Goal: Information Seeking & Learning: Learn about a topic

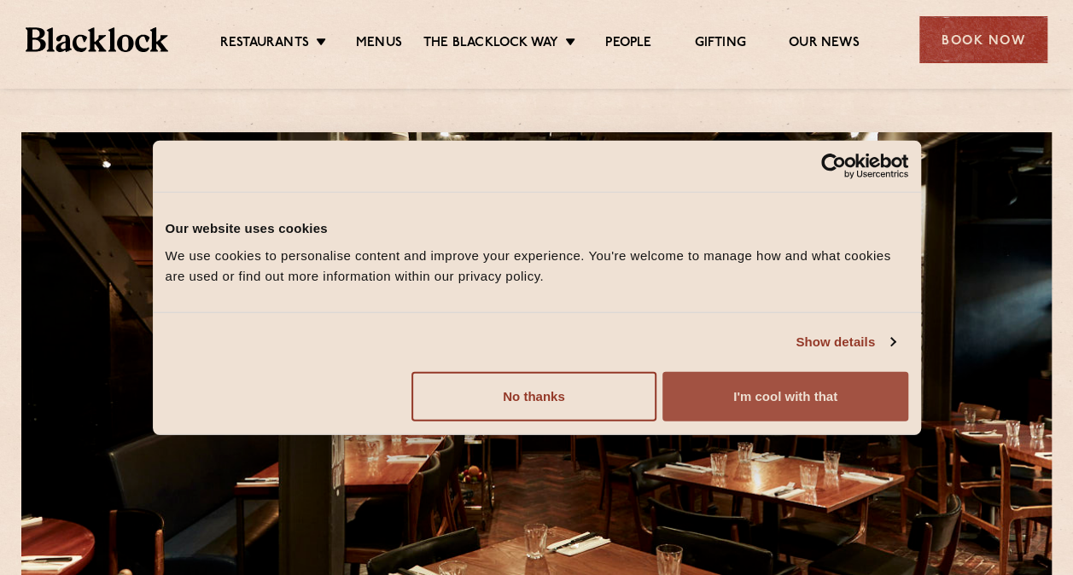
click at [747, 395] on button "I'm cool with that" at bounding box center [784, 395] width 245 height 49
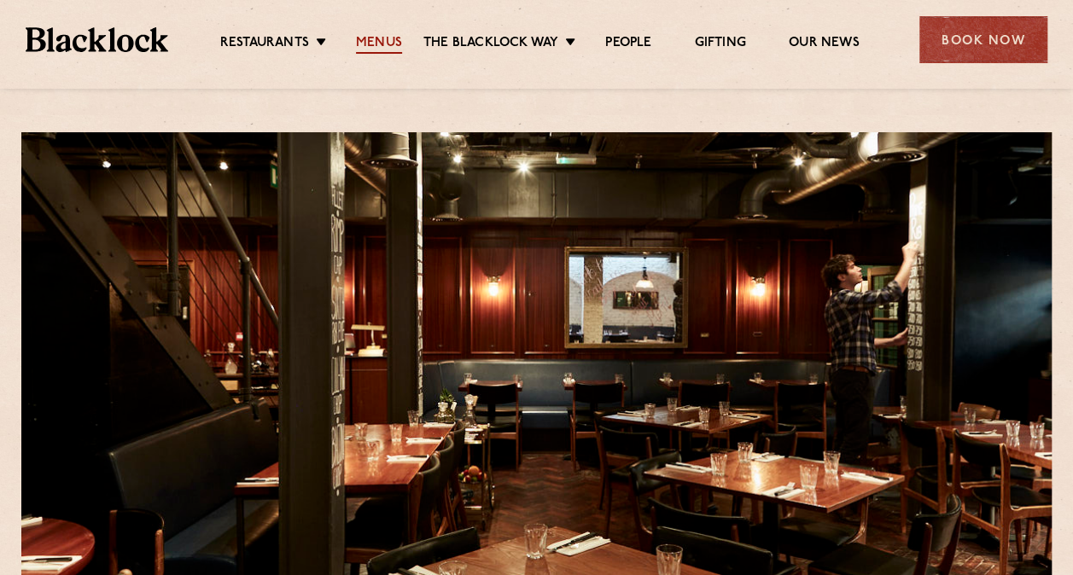
click at [363, 39] on link "Menus" at bounding box center [379, 44] width 46 height 19
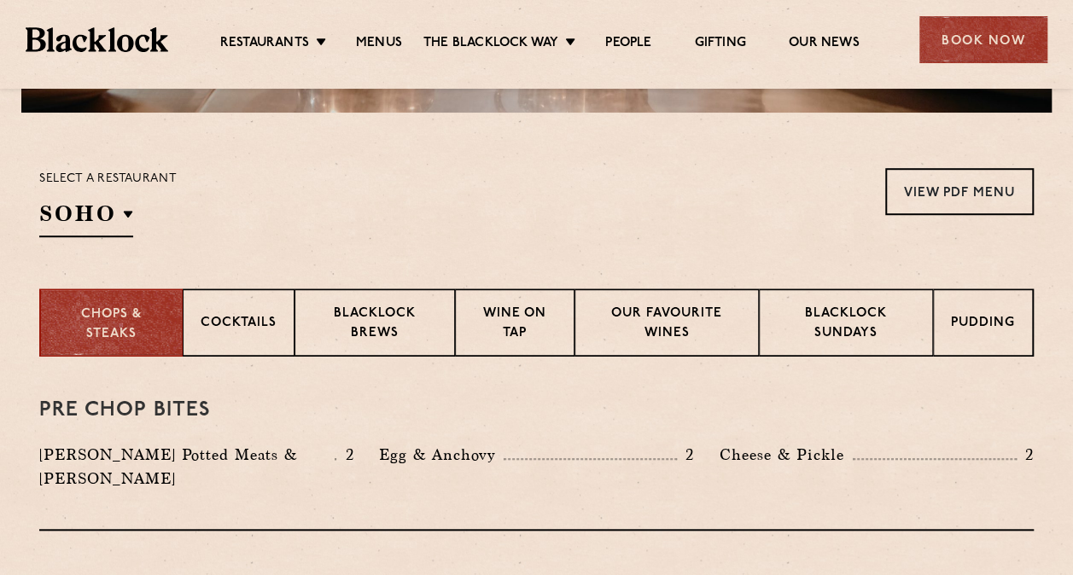
scroll to position [597, 0]
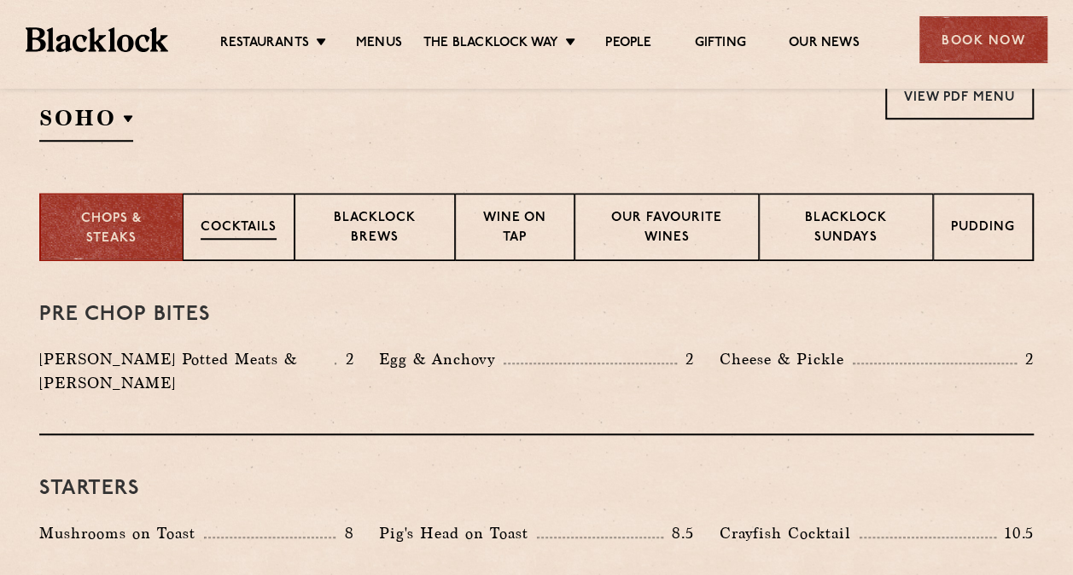
click at [263, 227] on p "Cocktails" at bounding box center [239, 228] width 76 height 21
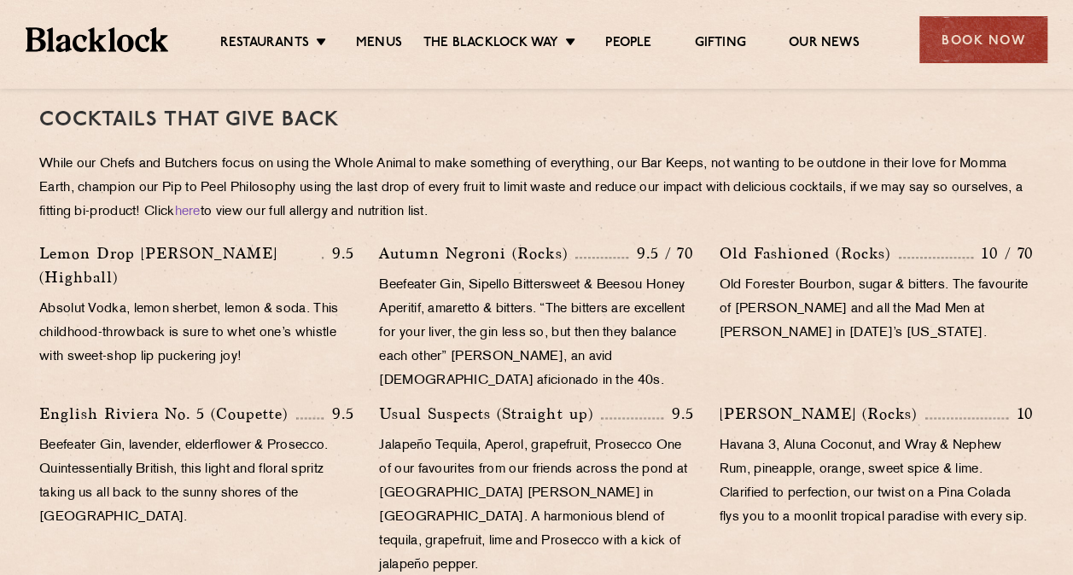
scroll to position [683, 0]
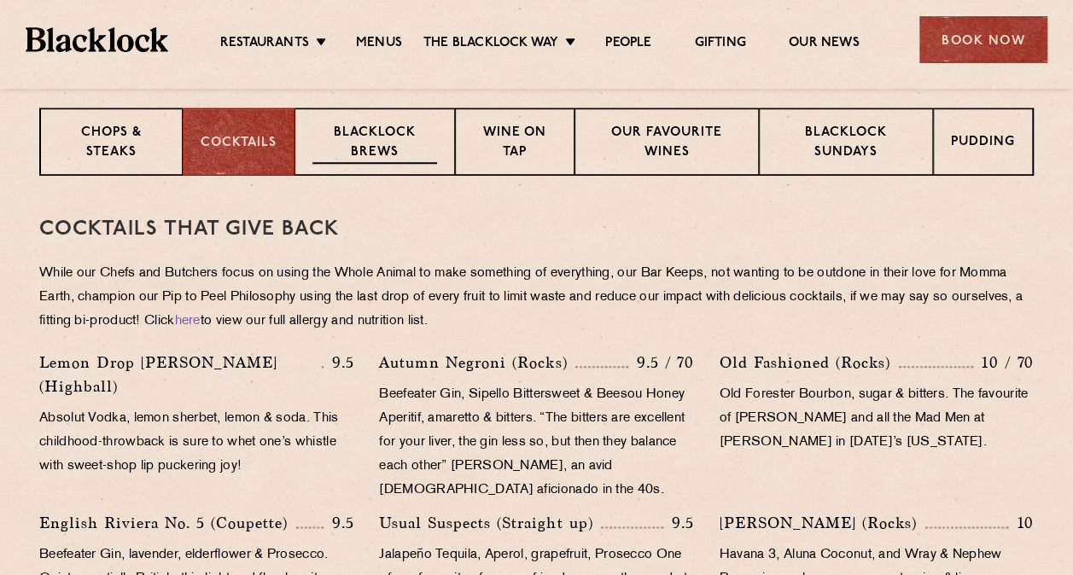
click at [403, 149] on p "Blacklock Brews" at bounding box center [374, 144] width 125 height 40
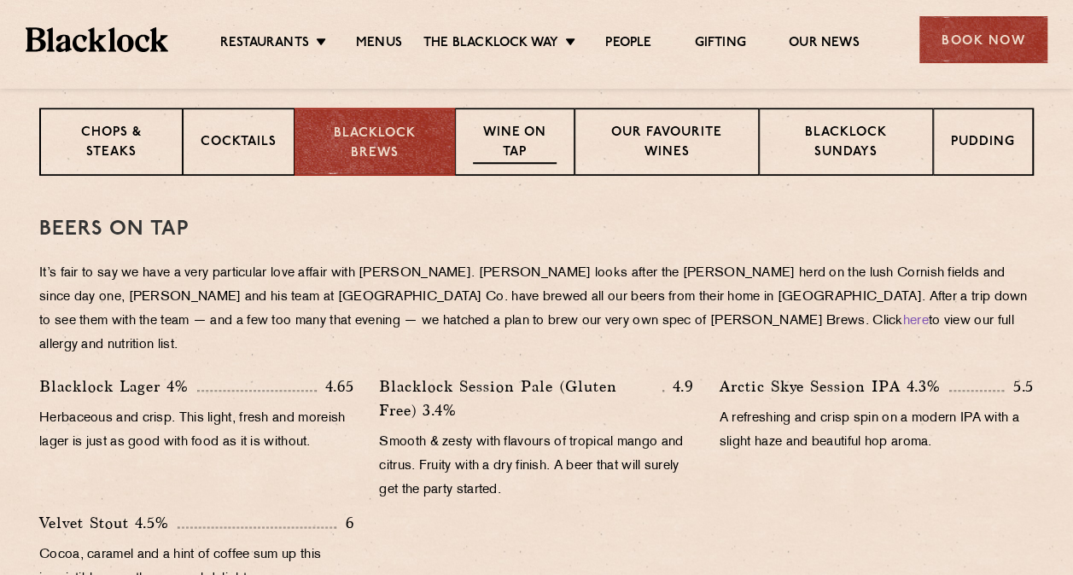
click at [511, 142] on p "Wine on Tap" at bounding box center [515, 144] width 84 height 40
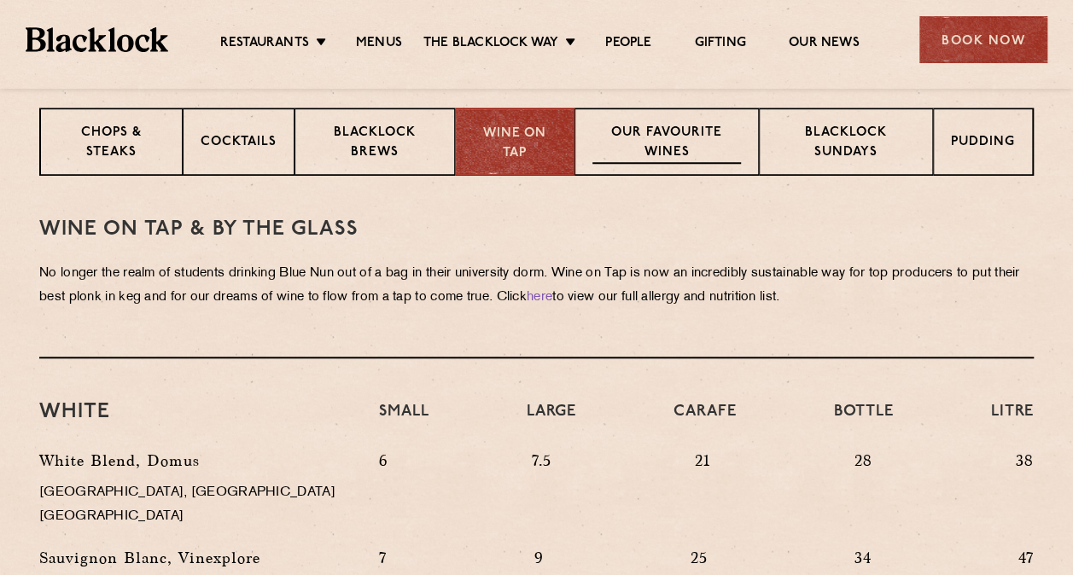
click at [654, 131] on p "Our favourite wines" at bounding box center [666, 144] width 148 height 40
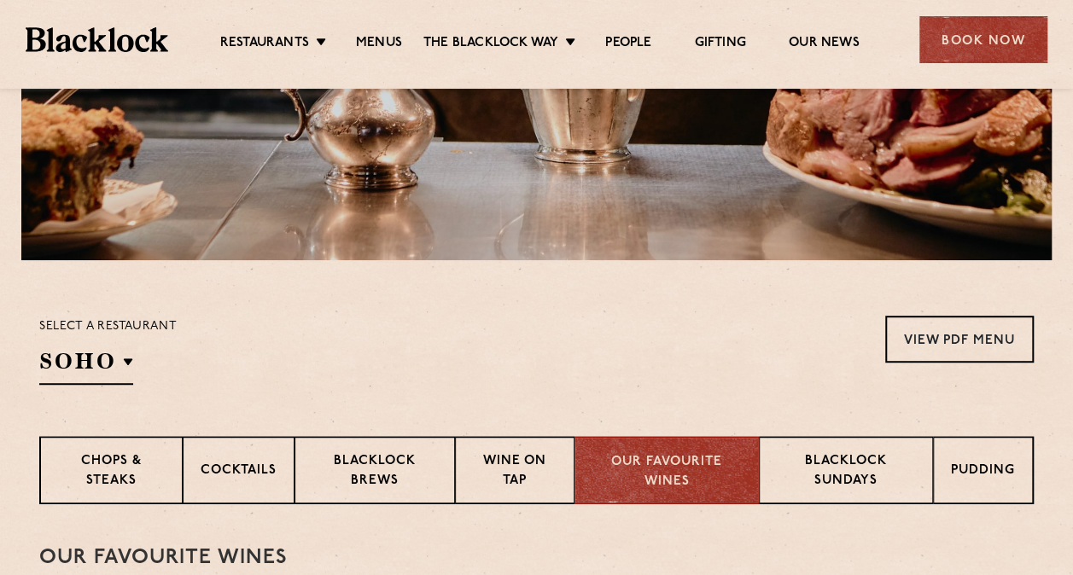
scroll to position [341, 0]
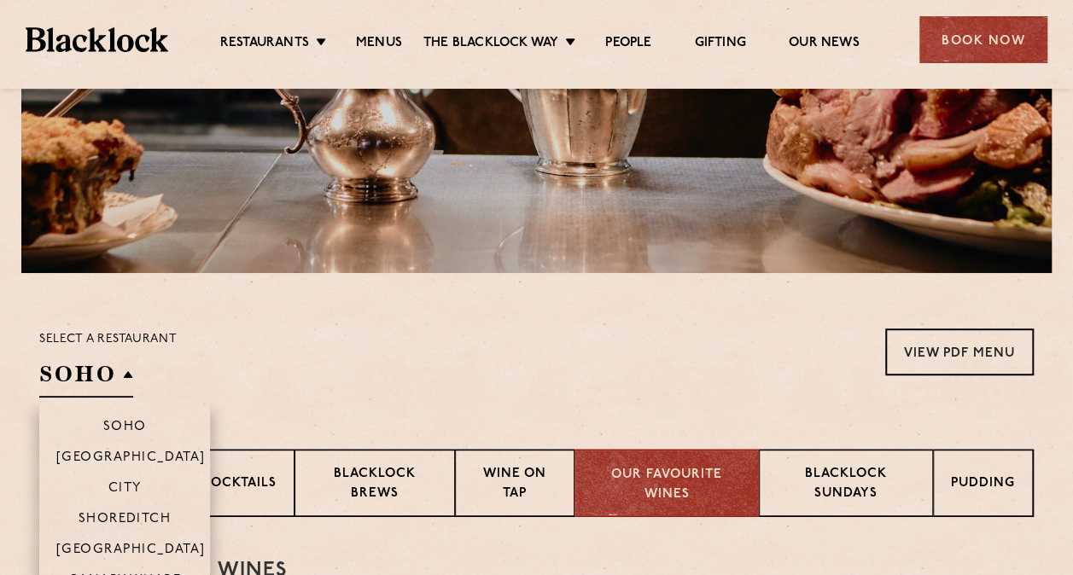
click at [107, 360] on h2 "SOHO" at bounding box center [86, 378] width 94 height 38
click at [125, 545] on p "[GEOGRAPHIC_DATA]" at bounding box center [130, 551] width 149 height 17
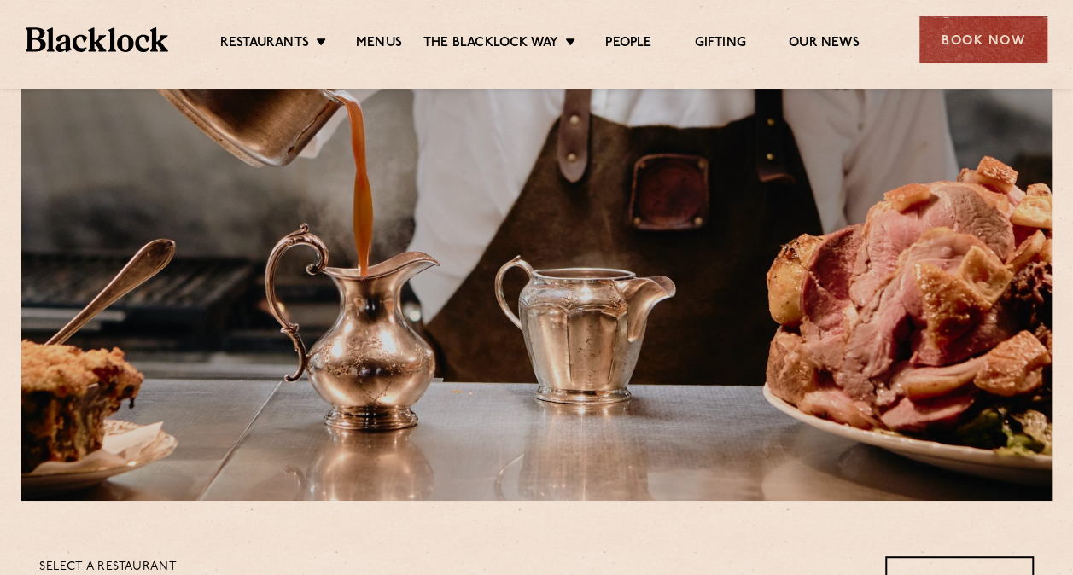
scroll to position [0, 0]
